Goal: Book appointment/travel/reservation

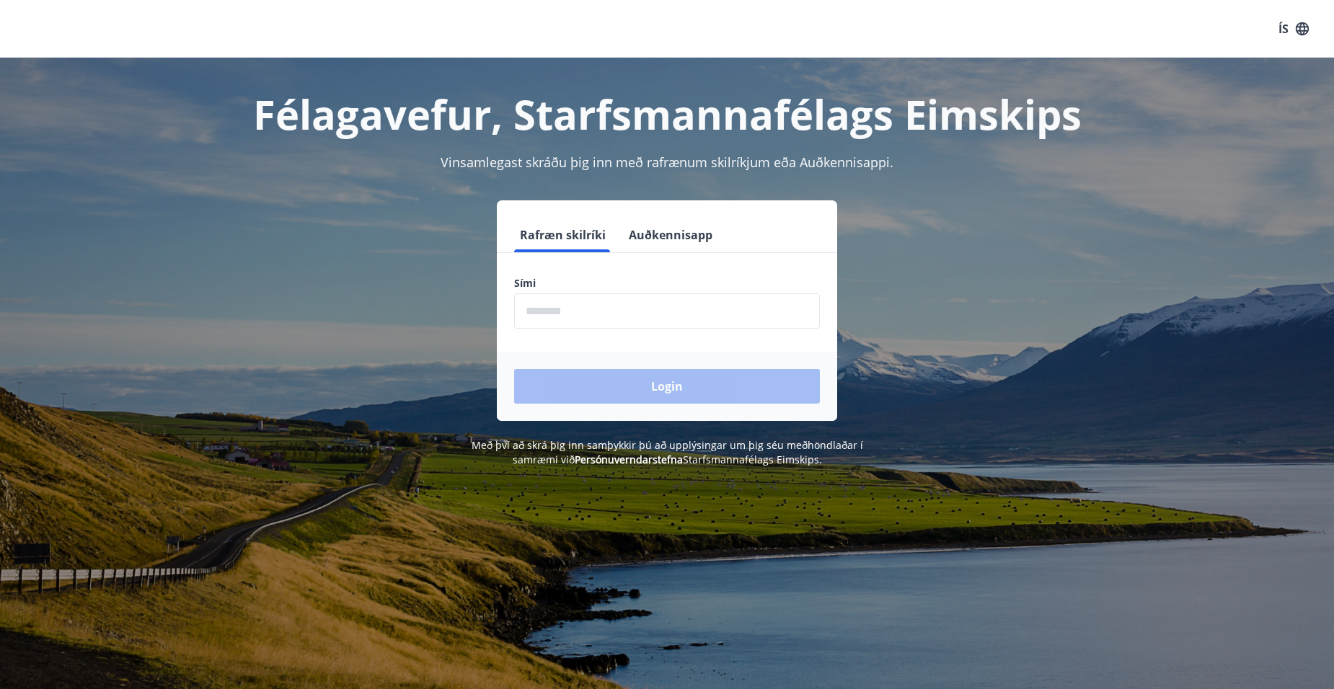
click at [645, 319] on input "phone" at bounding box center [667, 310] width 306 height 35
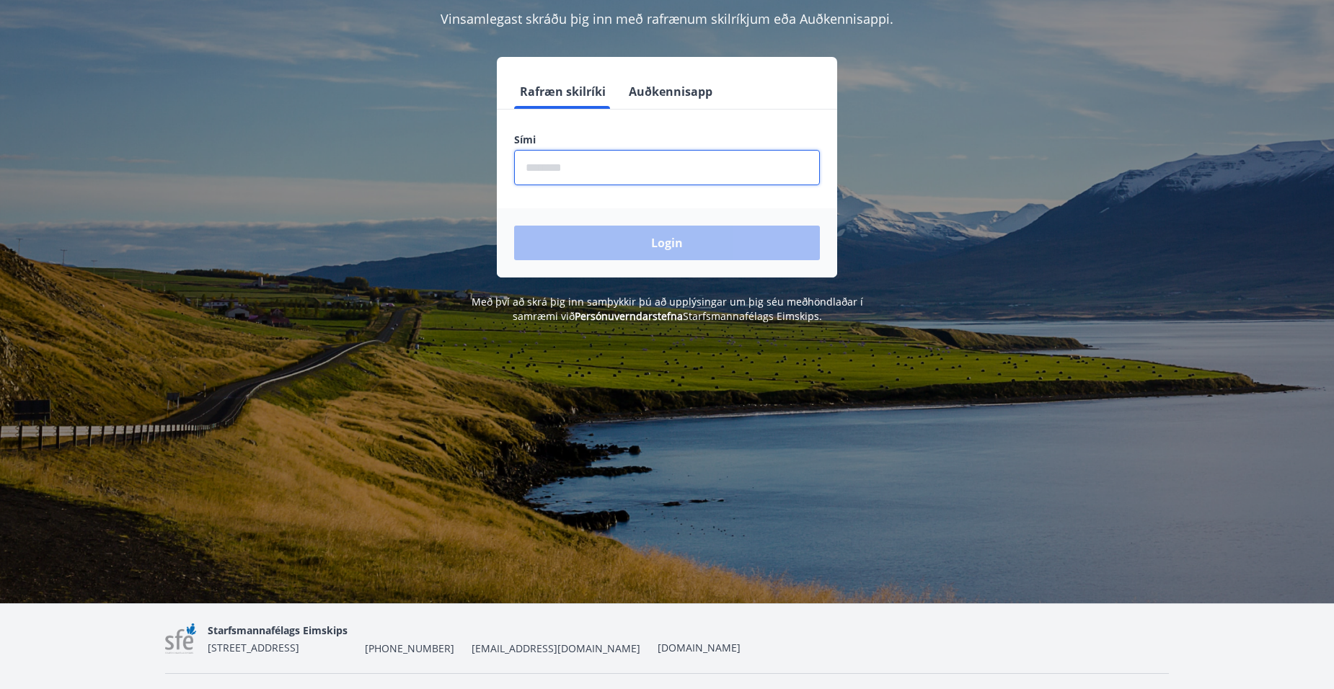
scroll to position [177, 0]
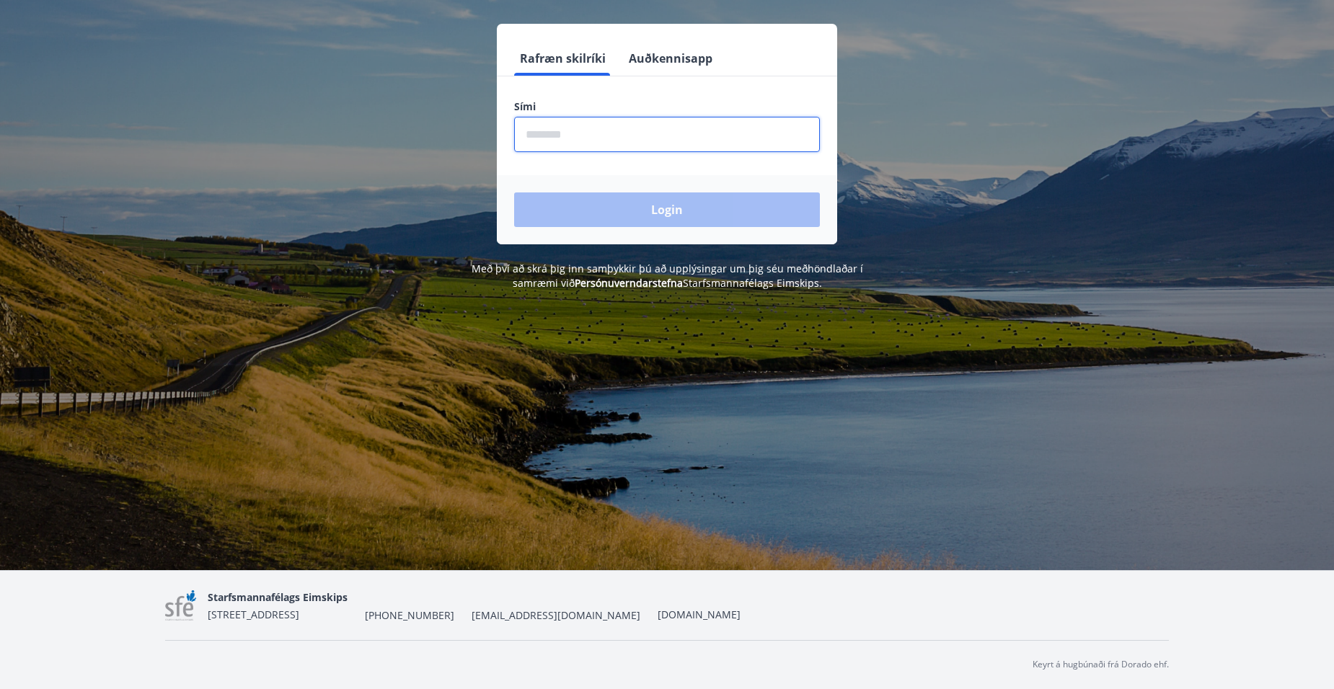
click at [641, 143] on input "phone" at bounding box center [667, 134] width 306 height 35
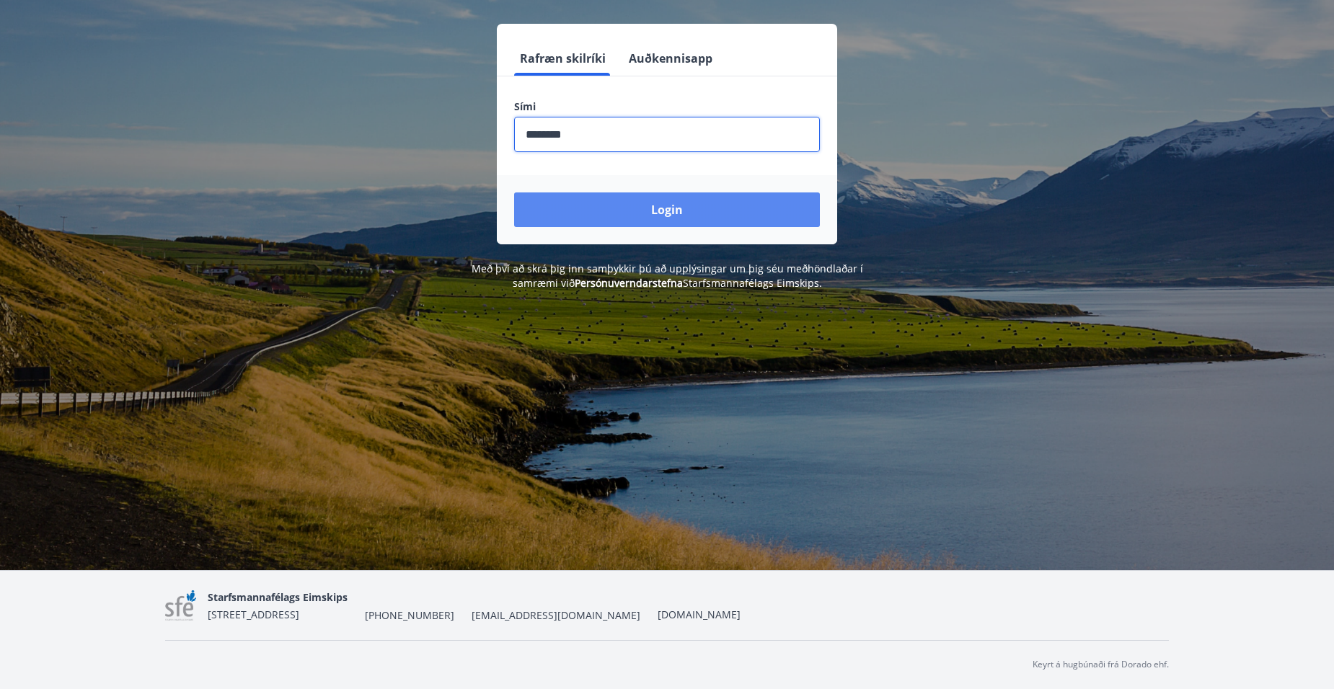
type input "********"
click at [770, 198] on button "Login" at bounding box center [667, 210] width 306 height 35
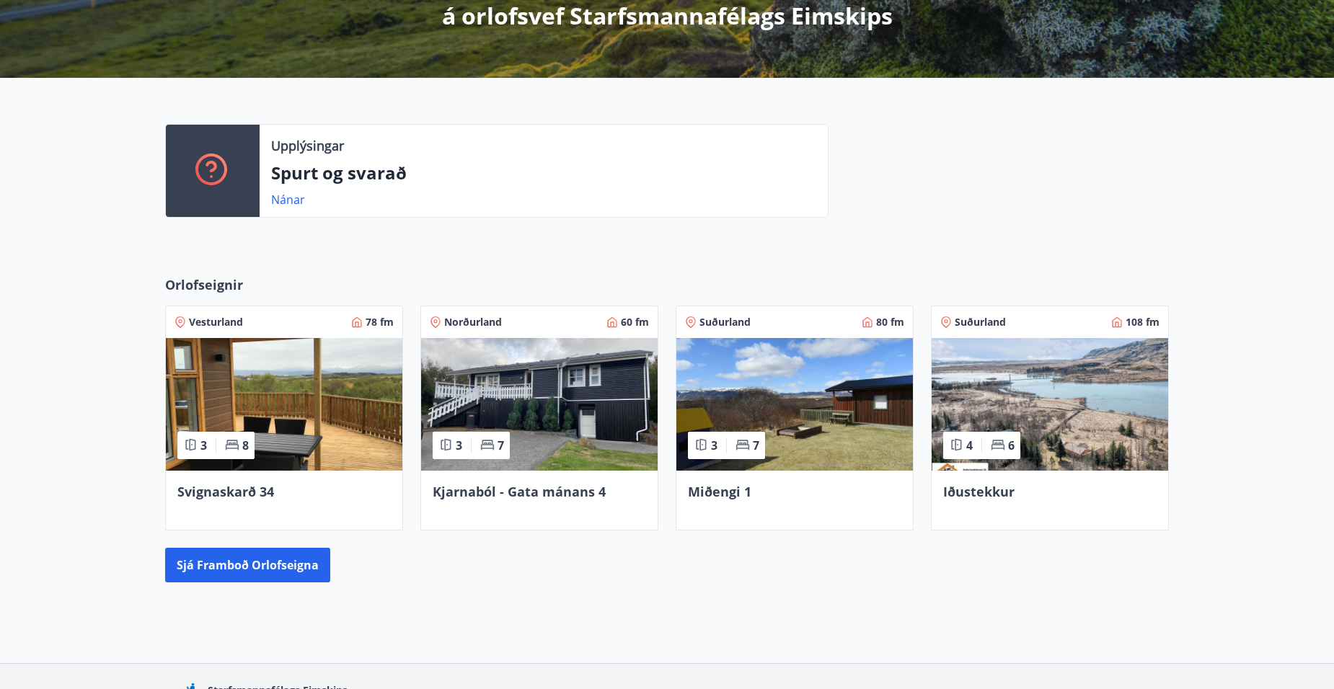
scroll to position [361, 0]
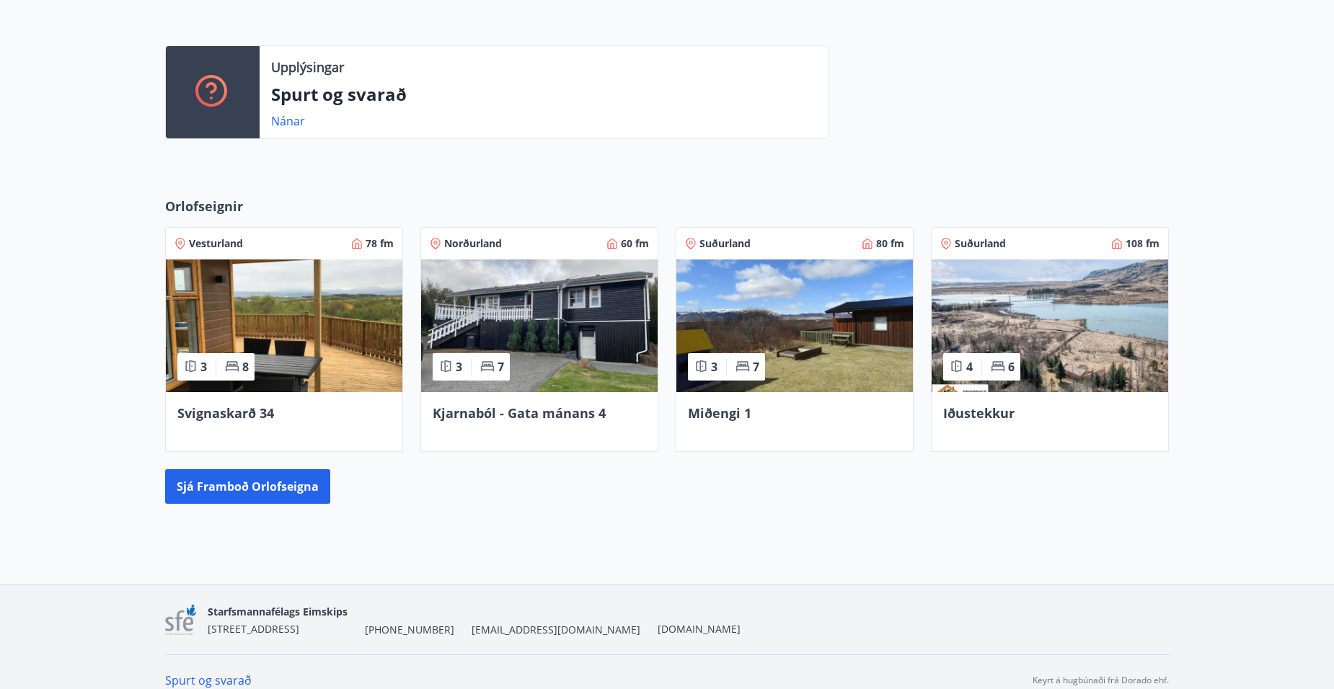
click at [1055, 353] on img at bounding box center [1050, 326] width 237 height 133
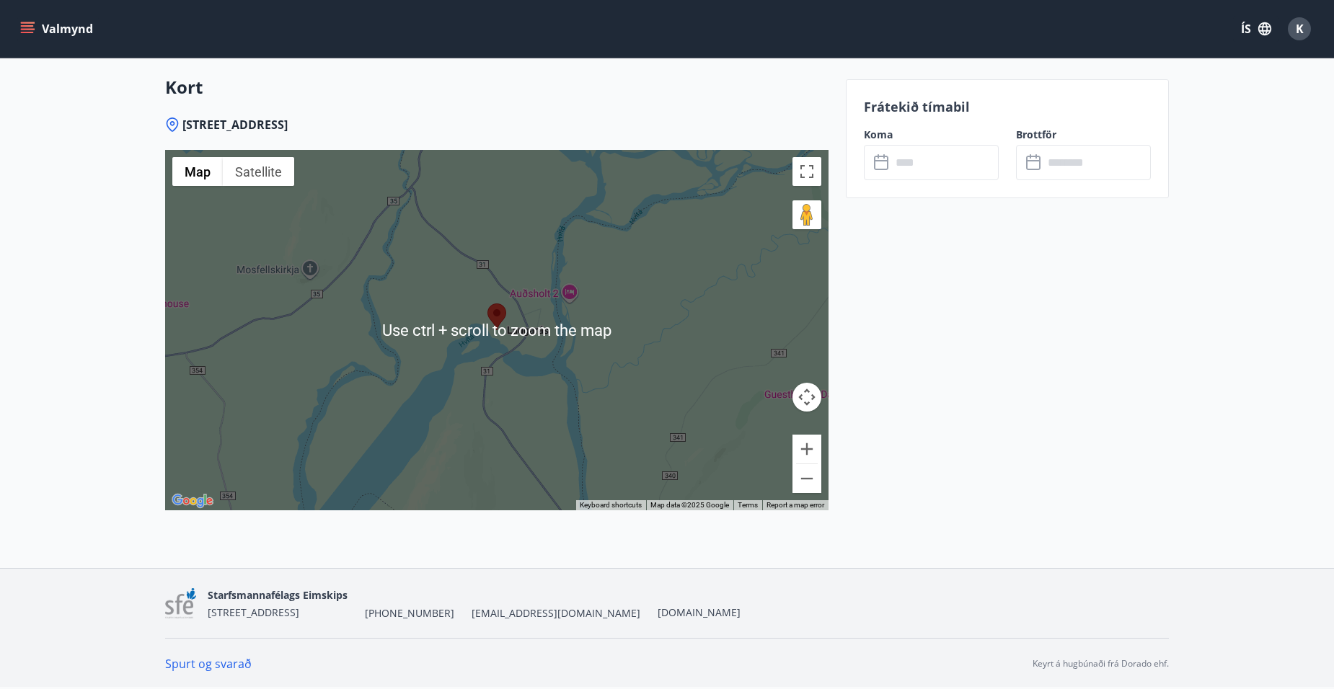
scroll to position [1643, 0]
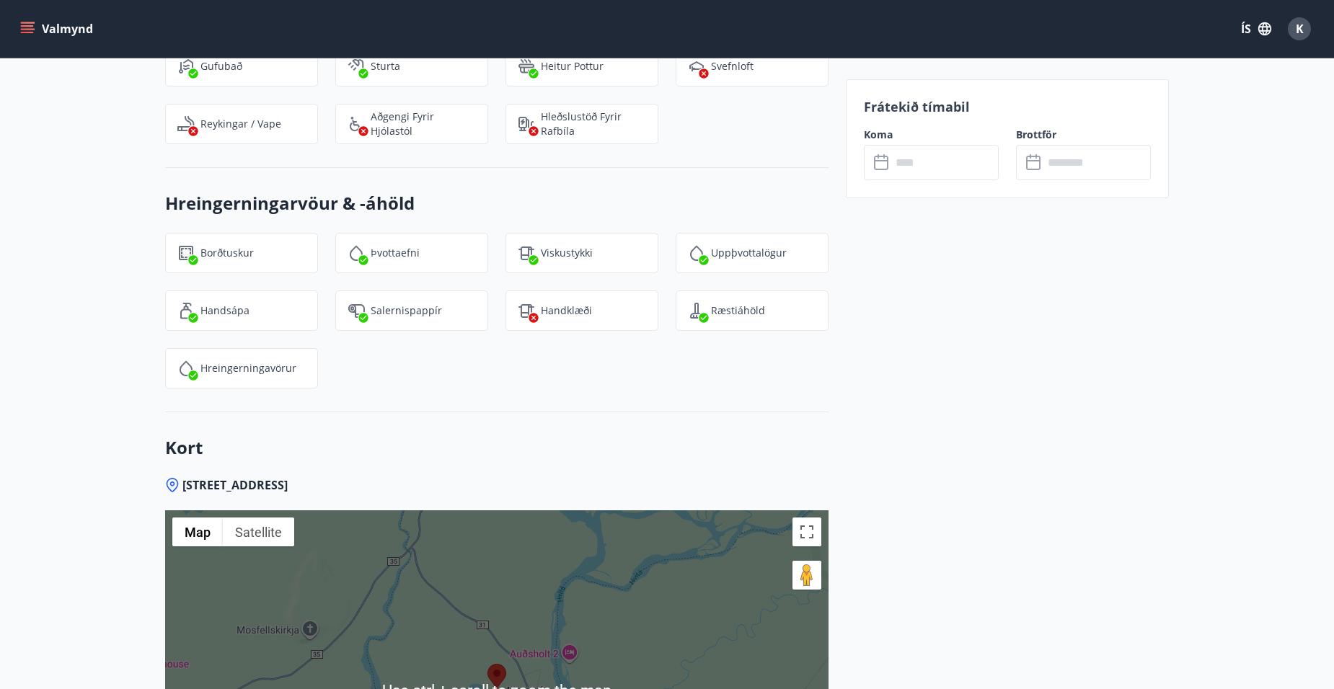
click at [902, 157] on input "text" at bounding box center [944, 162] width 107 height 35
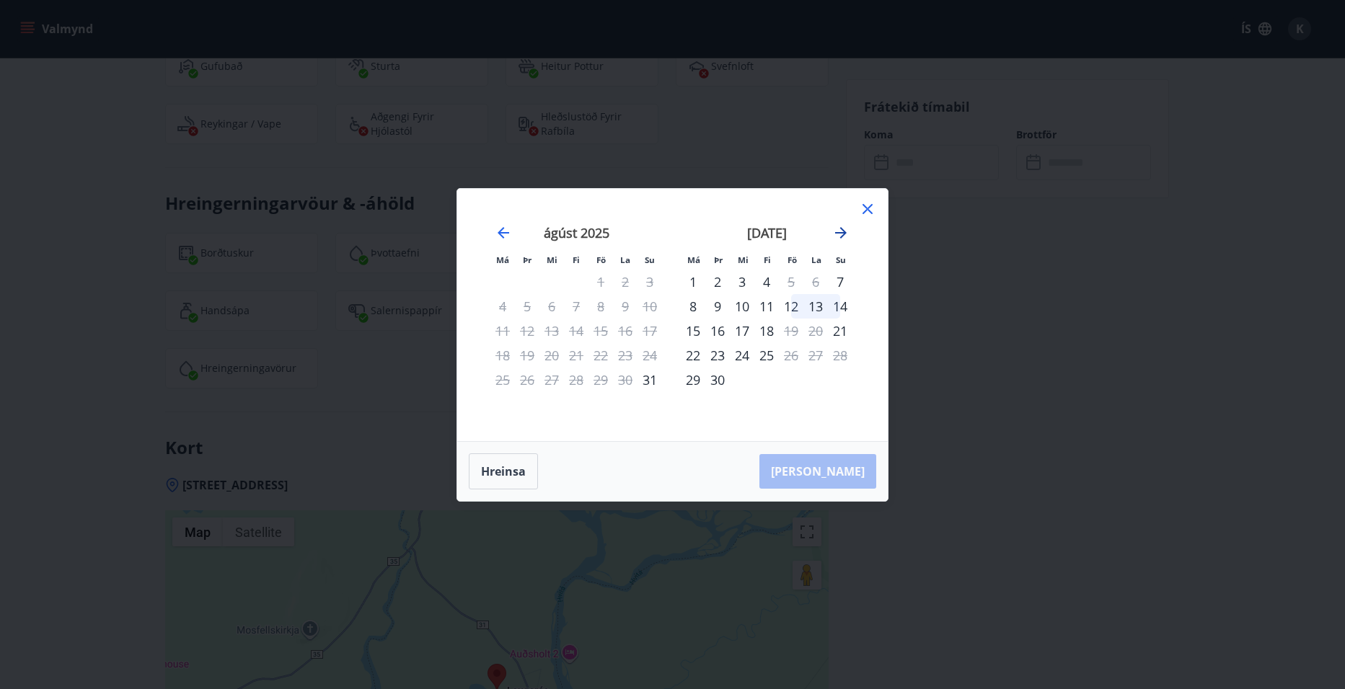
click at [841, 234] on icon "Move forward to switch to the next month." at bounding box center [840, 232] width 17 height 17
click at [791, 286] on div "3" at bounding box center [791, 282] width 25 height 25
click at [839, 282] on div "5" at bounding box center [840, 282] width 25 height 25
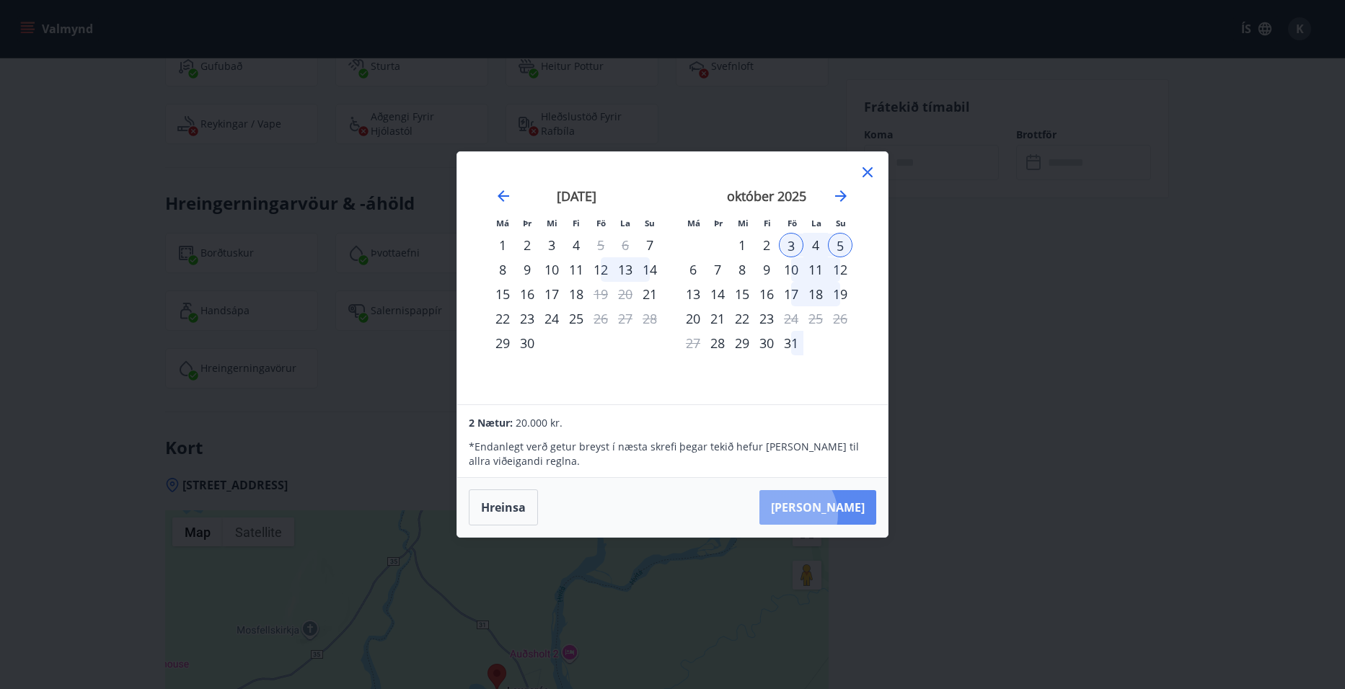
click at [831, 515] on button "[PERSON_NAME]" at bounding box center [817, 507] width 117 height 35
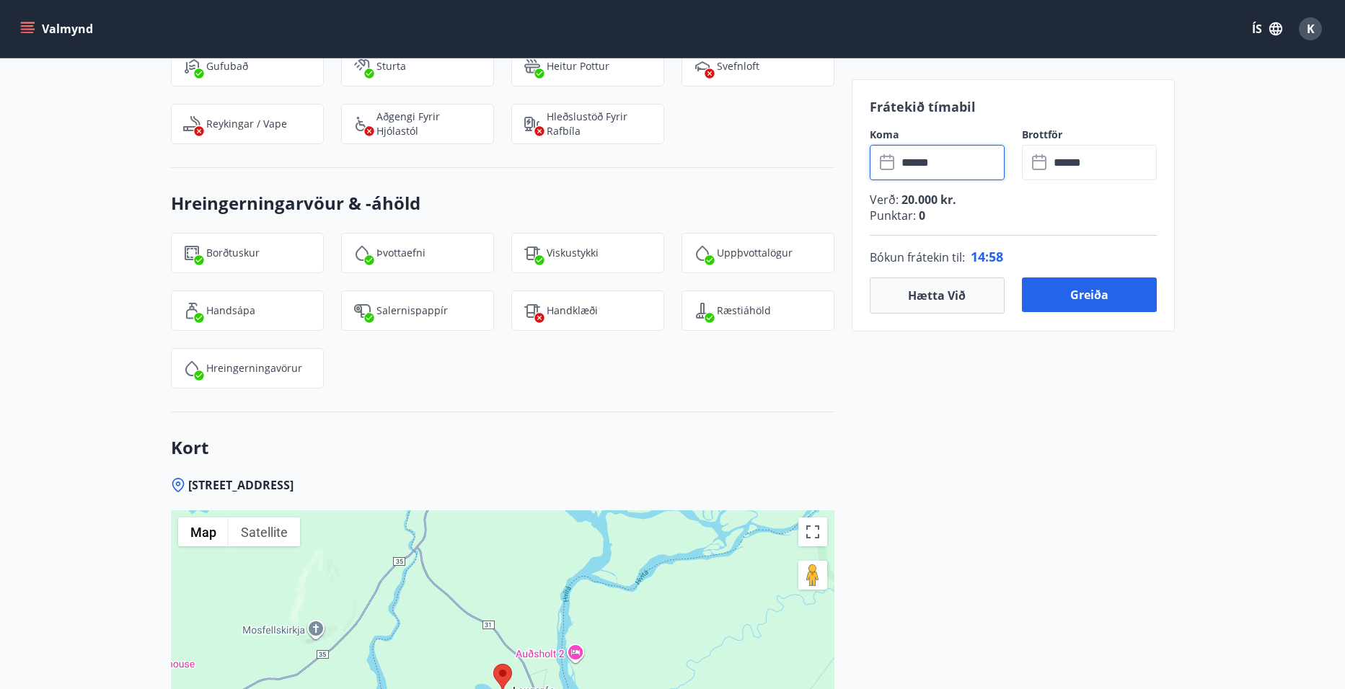
type input "******"
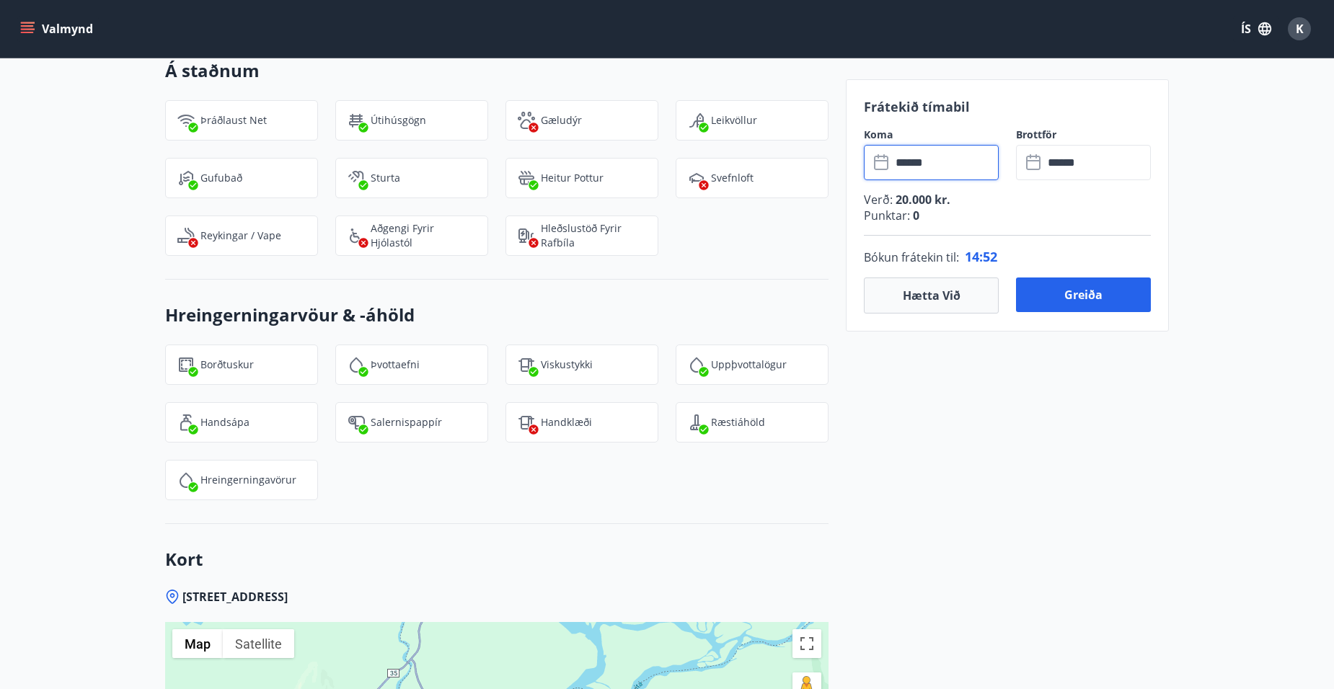
scroll to position [1498, 0]
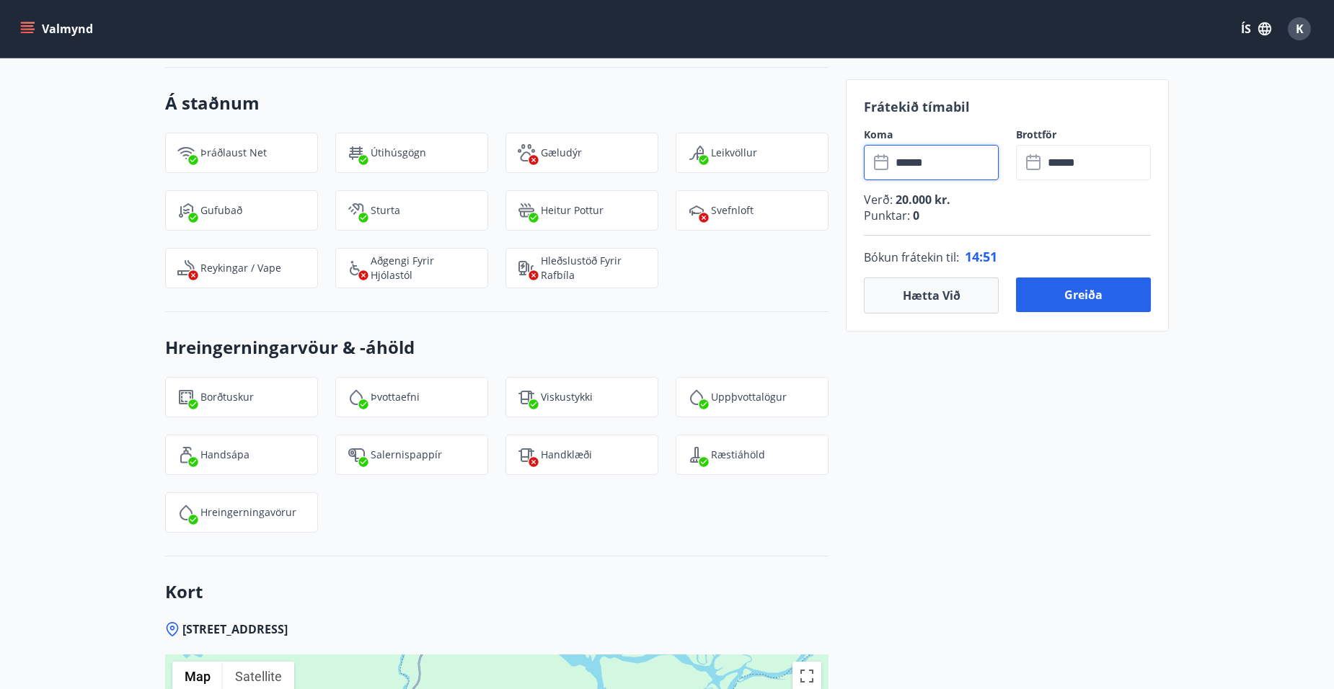
click at [917, 215] on span "0" at bounding box center [914, 216] width 9 height 16
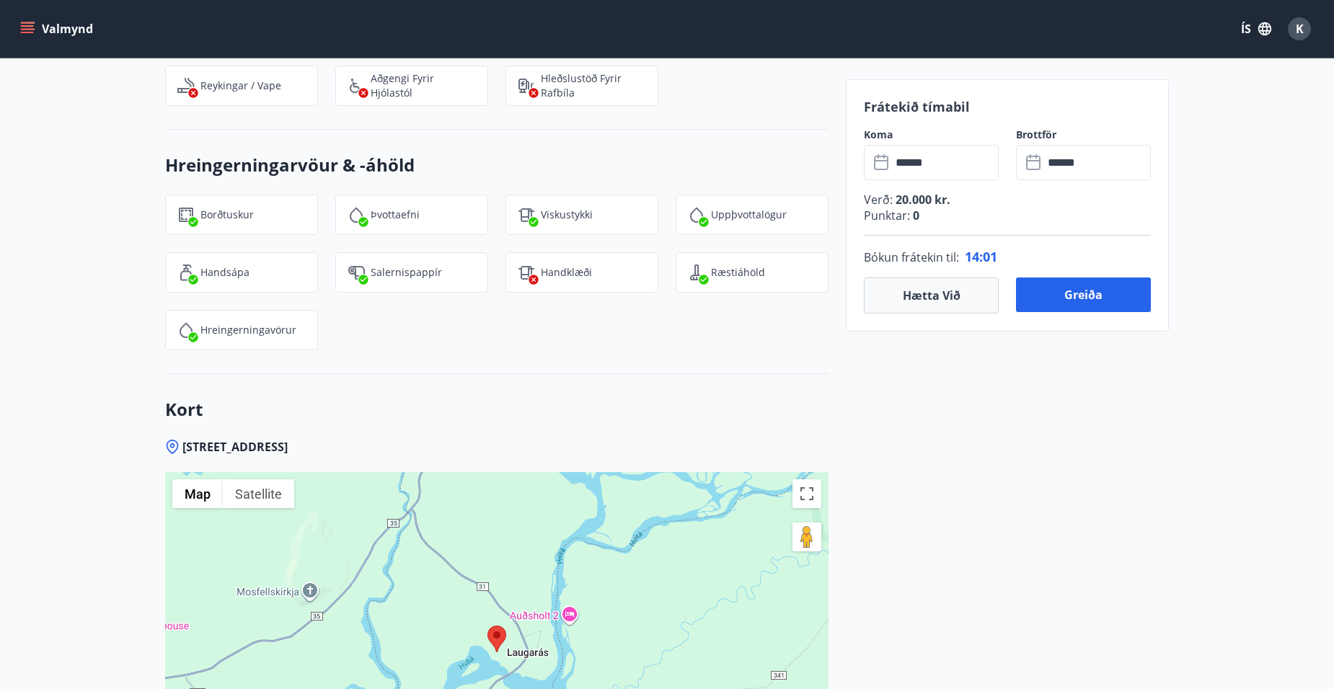
scroll to position [1803, 0]
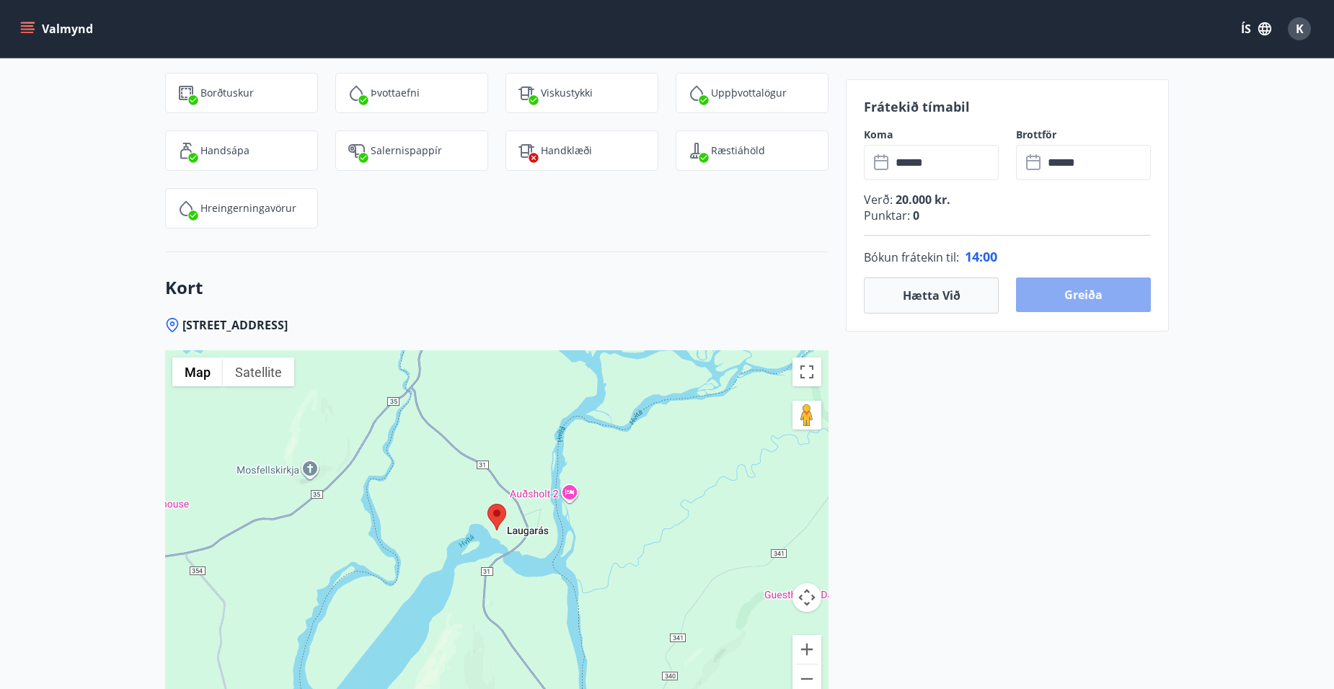
click at [1044, 305] on button "Greiða" at bounding box center [1083, 295] width 135 height 35
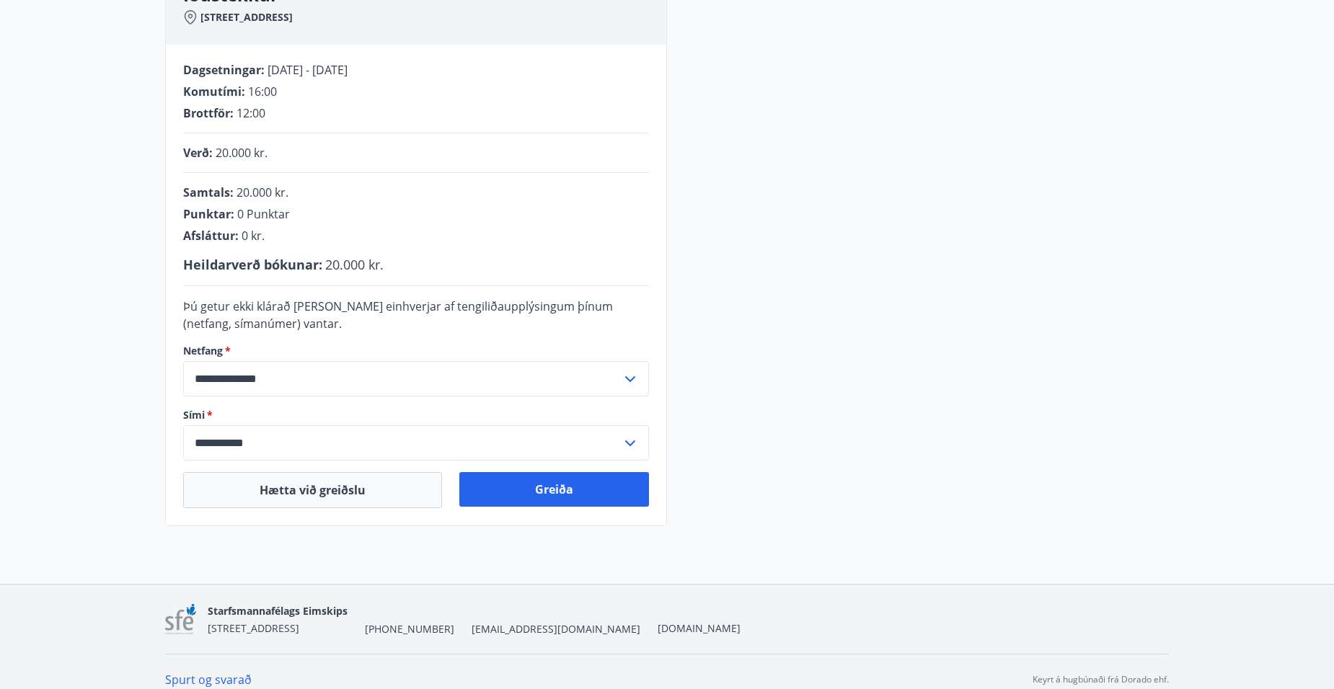
scroll to position [265, 0]
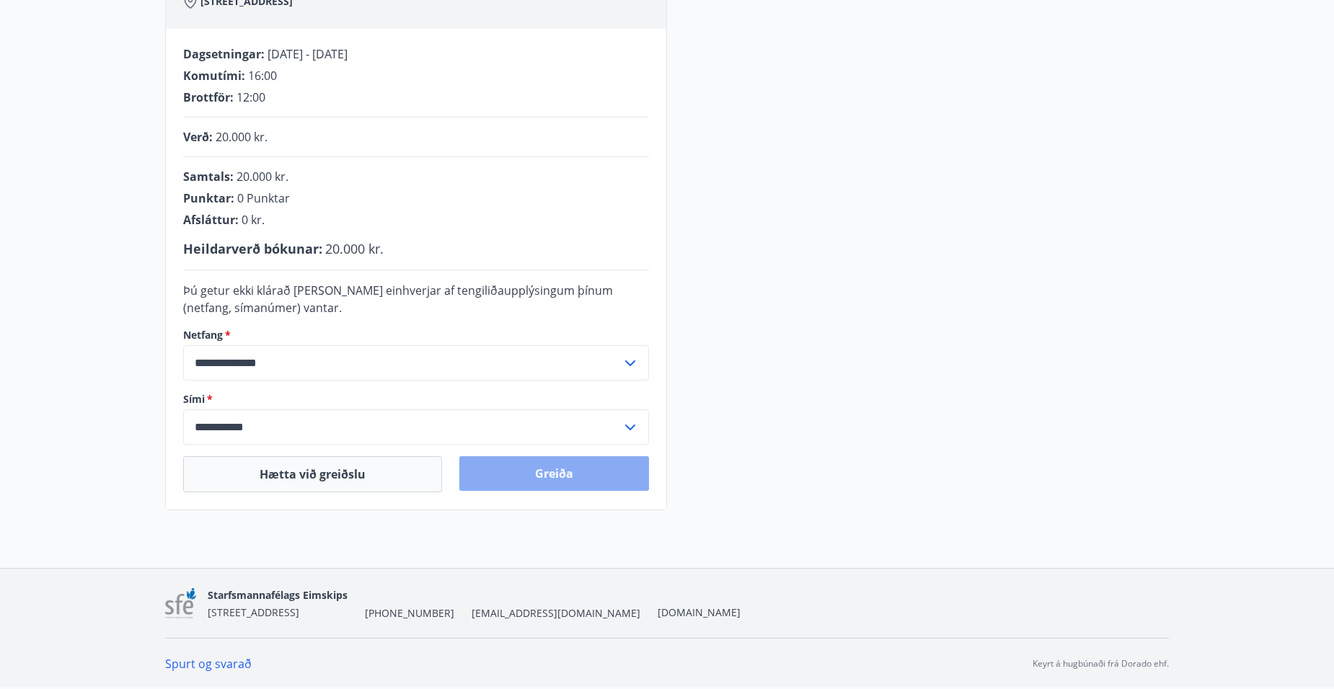
click at [575, 469] on button "Greiða" at bounding box center [554, 473] width 190 height 35
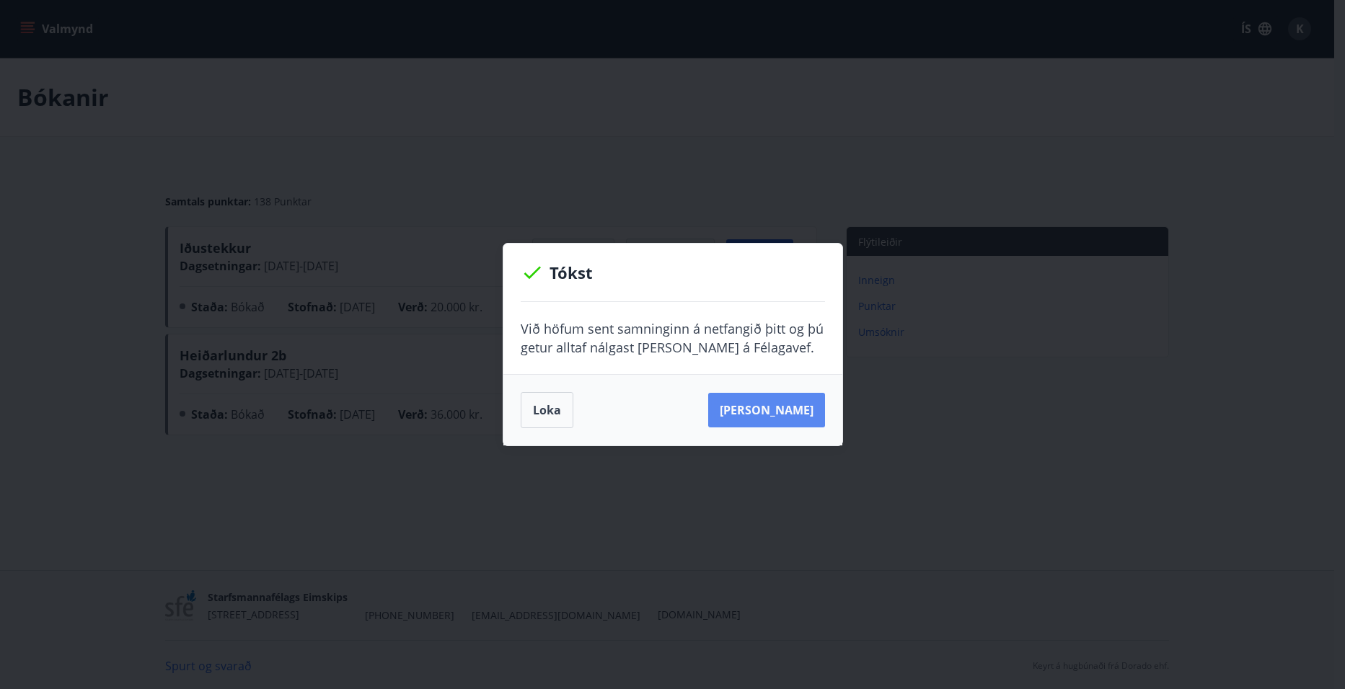
click at [782, 417] on button "Sjá samning" at bounding box center [766, 410] width 117 height 35
